Goal: Find specific page/section: Find specific page/section

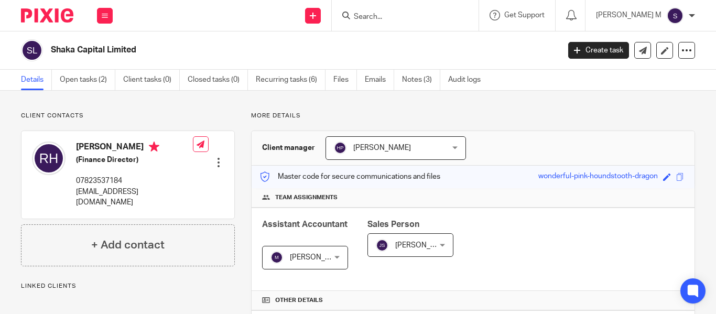
click at [392, 15] on input "Search" at bounding box center [400, 17] width 94 height 9
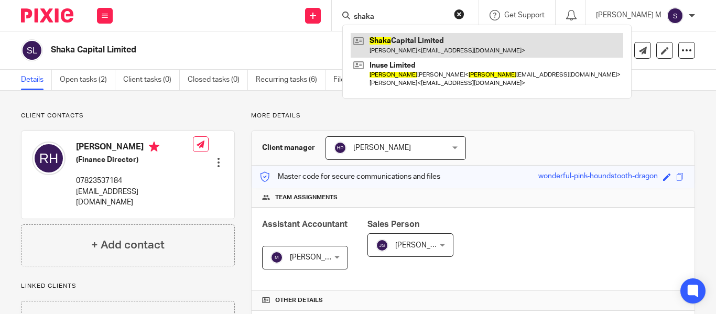
type input "shaka"
click at [441, 40] on link at bounding box center [486, 45] width 272 height 24
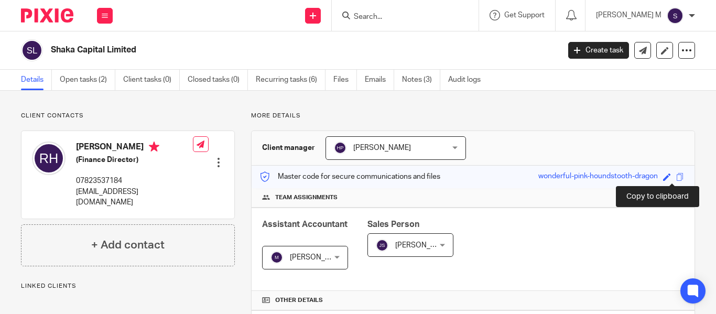
click at [676, 178] on span at bounding box center [680, 177] width 8 height 8
